Goal: Task Accomplishment & Management: Complete application form

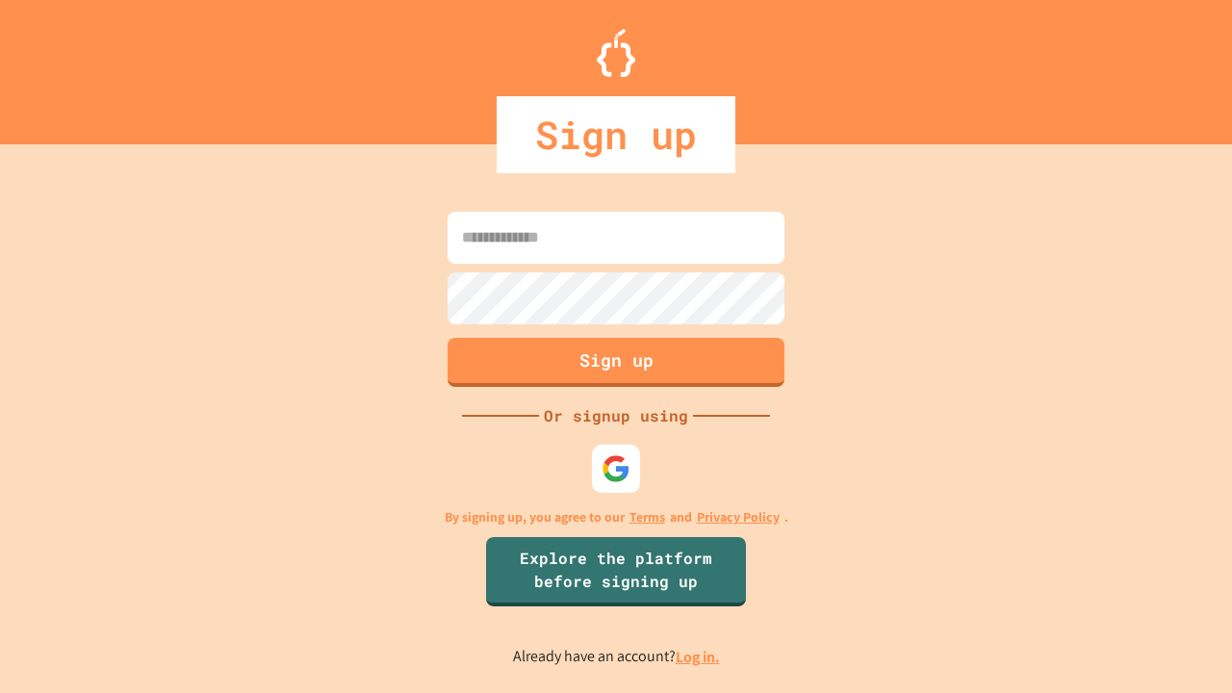
click at [699, 657] on link "Log in." at bounding box center [698, 657] width 44 height 20
